Goal: Transaction & Acquisition: Purchase product/service

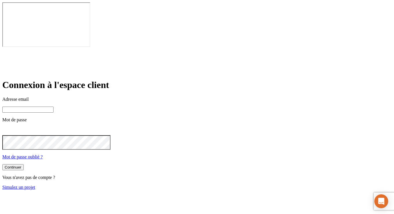
click at [53, 106] on input at bounding box center [27, 109] width 51 height 6
paste input "[PERSON_NAME][DOMAIN_NAME][EMAIL_ADDRESS][DOMAIN_NAME]"
type input "[PERSON_NAME][DOMAIN_NAME][EMAIL_ADDRESS][DOMAIN_NAME]"
click at [246, 127] on div at bounding box center [196, 131] width 389 height 8
click at [9, 127] on icon at bounding box center [5, 130] width 7 height 7
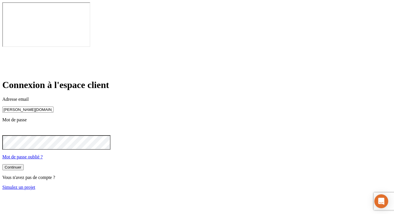
click at [21, 165] on div "Continuer" at bounding box center [13, 167] width 17 height 4
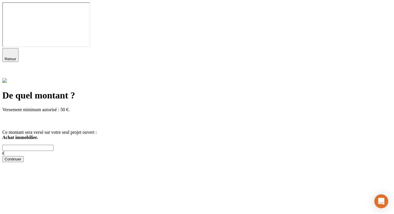
click at [53, 144] on input "text" at bounding box center [27, 147] width 51 height 6
type input "100"
click at [21, 157] on div "Continuer" at bounding box center [13, 159] width 17 height 4
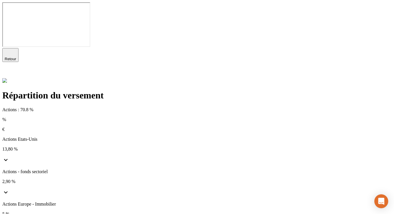
scroll to position [68, 0]
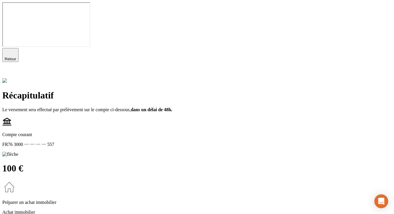
click at [9, 70] on icon at bounding box center [5, 73] width 7 height 7
